Goal: Complete application form

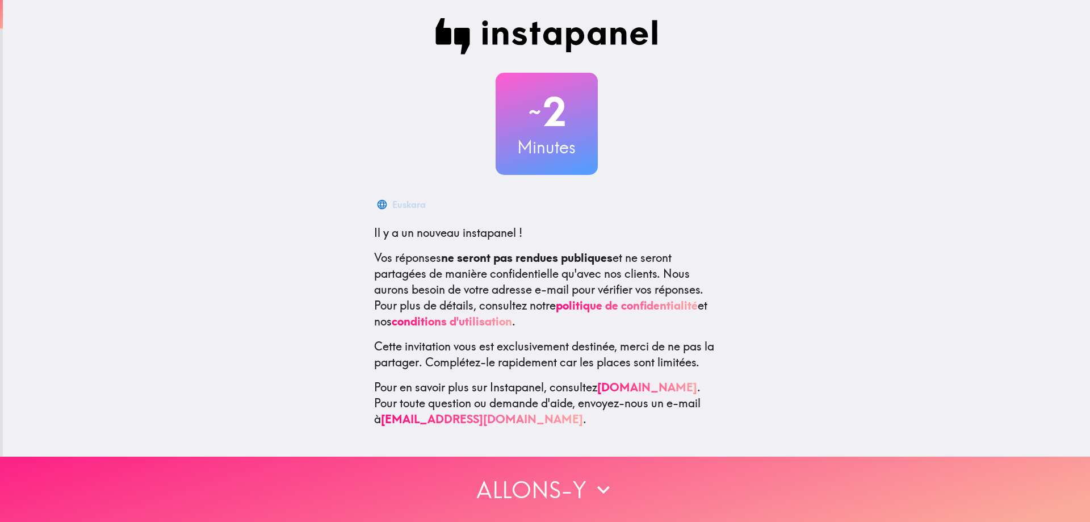
click at [531, 482] on button "Allons-y" at bounding box center [545, 489] width 1090 height 65
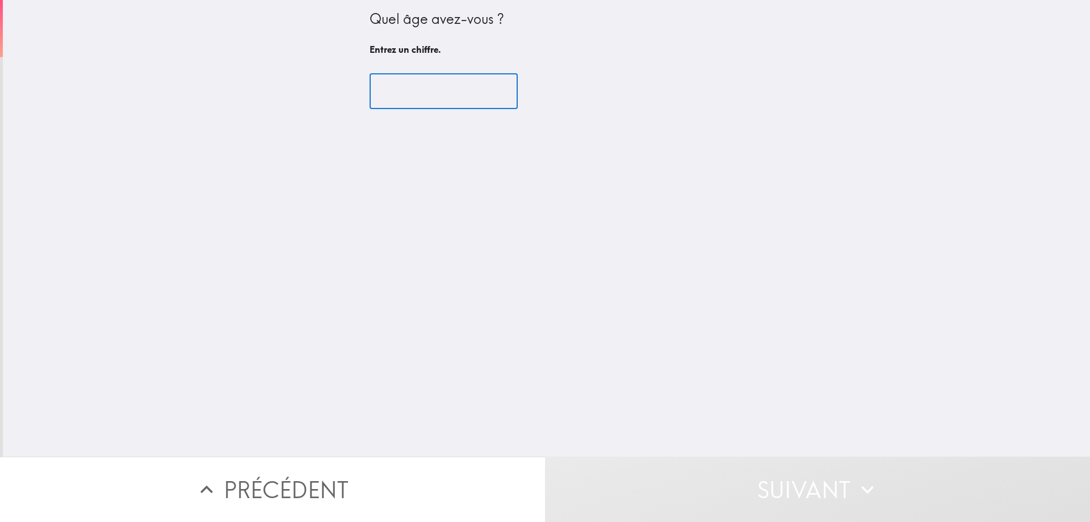
click at [430, 76] on input "number" at bounding box center [444, 91] width 148 height 35
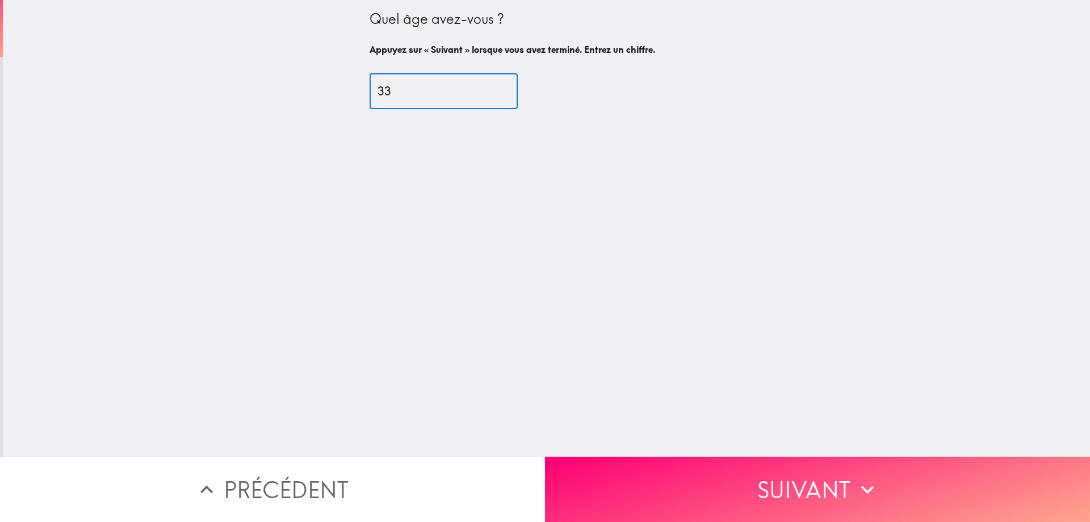
type input "33"
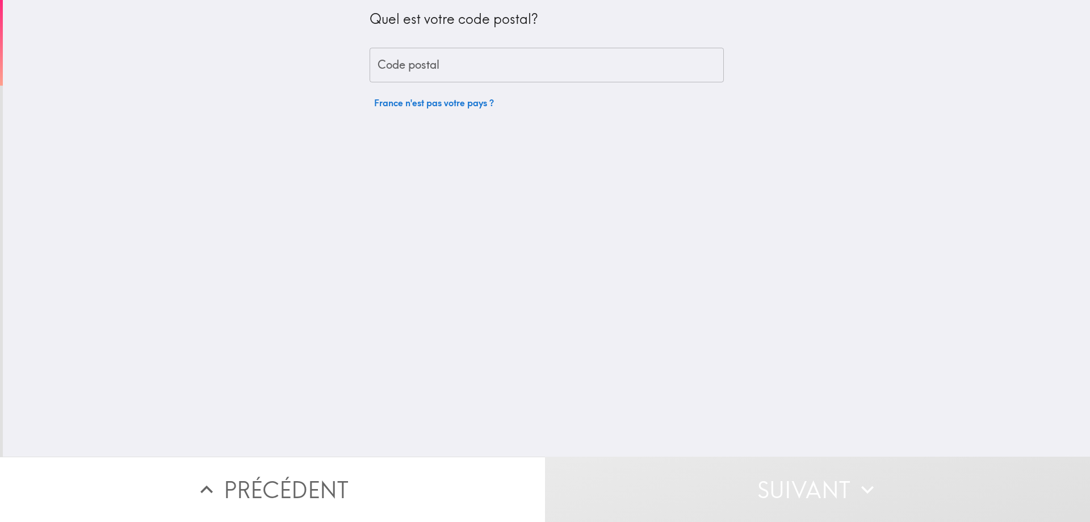
click at [571, 76] on input "Code postal" at bounding box center [547, 65] width 354 height 35
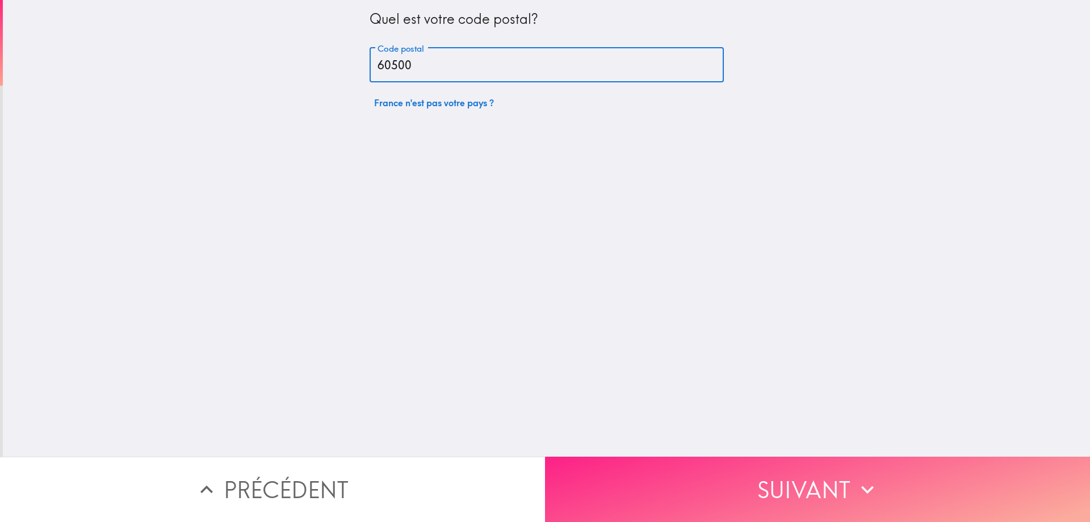
type input "60500"
click at [847, 503] on button "Suivant" at bounding box center [817, 489] width 545 height 65
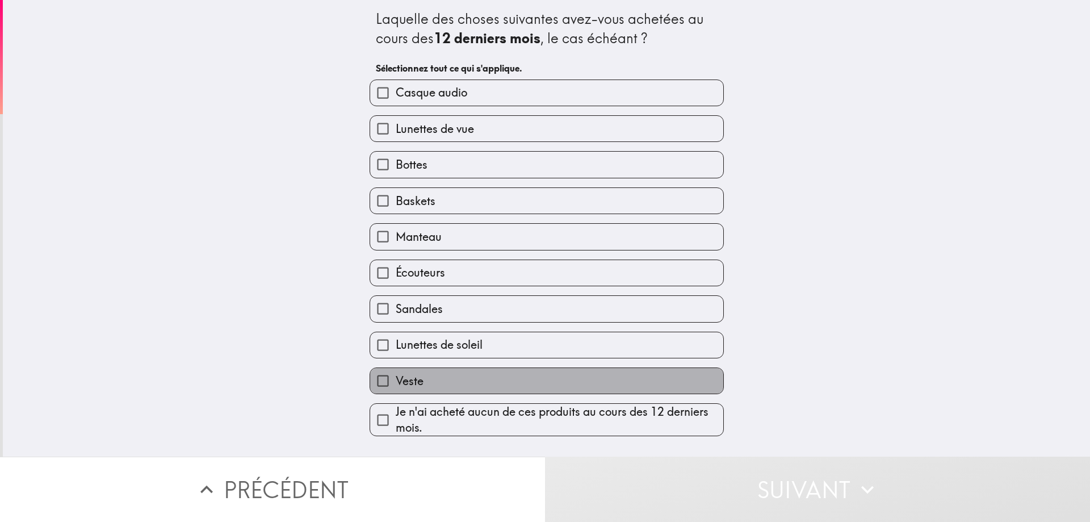
click at [472, 385] on label "Veste" at bounding box center [546, 381] width 353 height 26
click at [396, 385] on input "Veste" at bounding box center [383, 381] width 26 height 26
checkbox input "true"
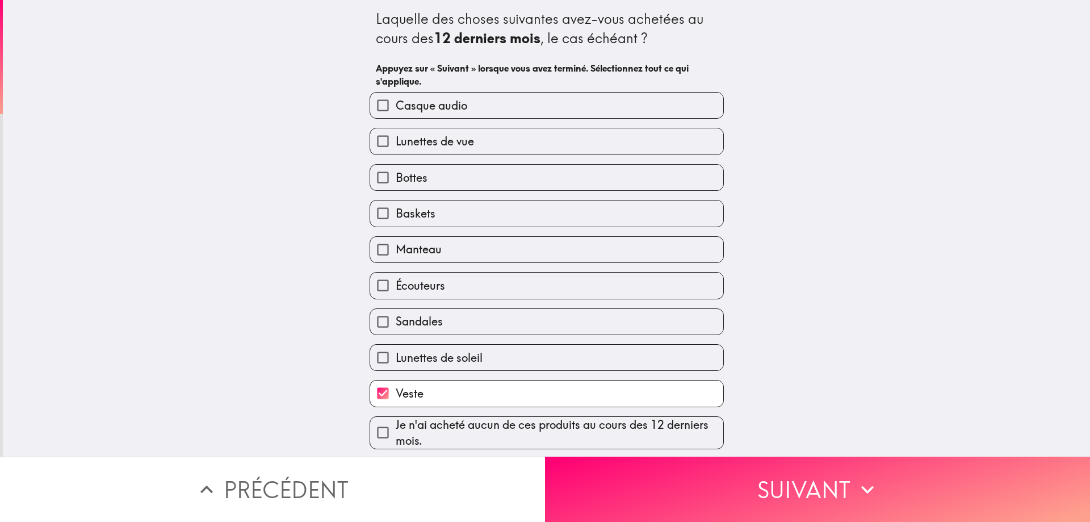
click at [472, 186] on label "Bottes" at bounding box center [546, 178] width 353 height 26
click at [396, 186] on input "Bottes" at bounding box center [383, 178] width 26 height 26
checkbox input "true"
click at [475, 133] on label "Lunettes de vue" at bounding box center [546, 141] width 353 height 26
click at [396, 133] on input "Lunettes de vue" at bounding box center [383, 141] width 26 height 26
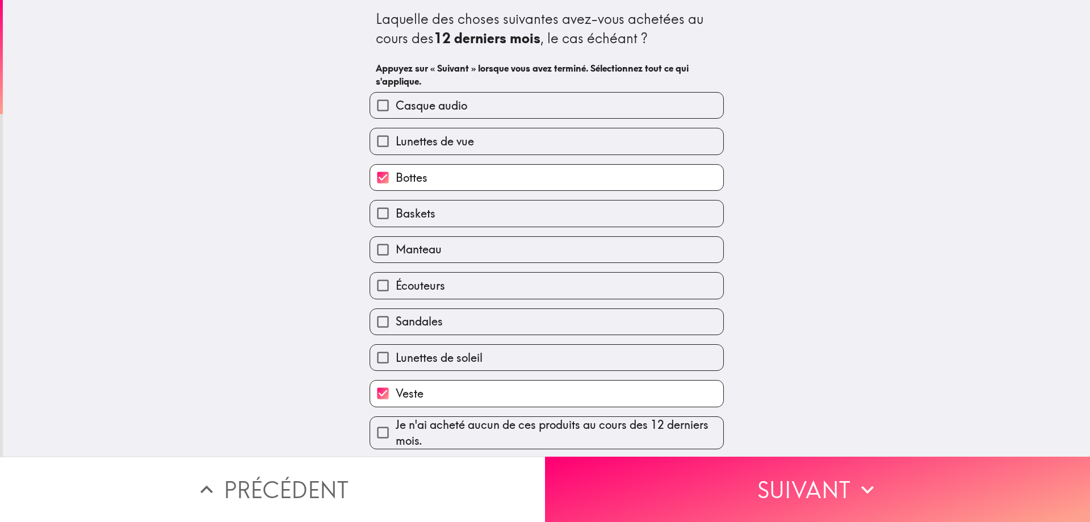
checkbox input "true"
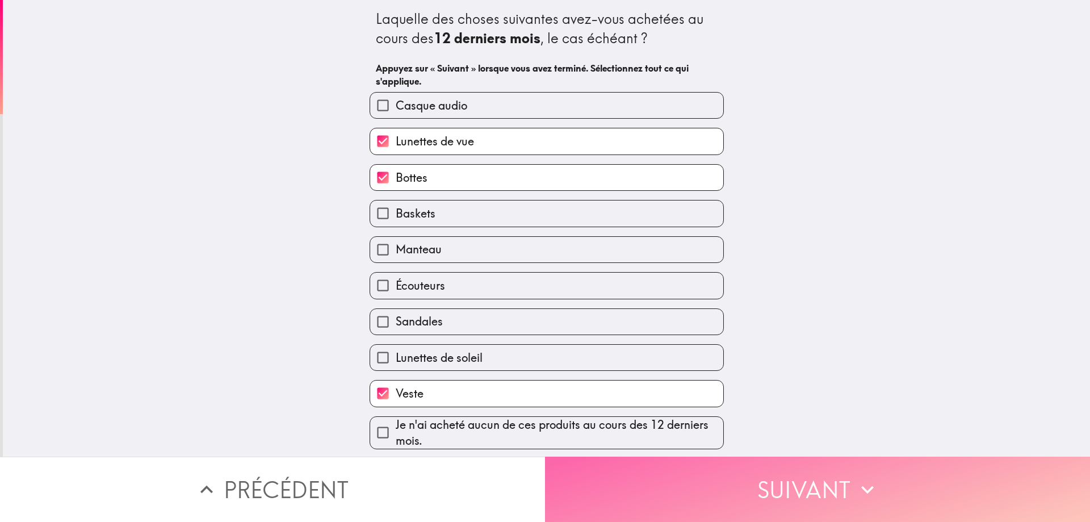
click at [720, 480] on button "Suivant" at bounding box center [817, 489] width 545 height 65
